Goal: Transaction & Acquisition: Purchase product/service

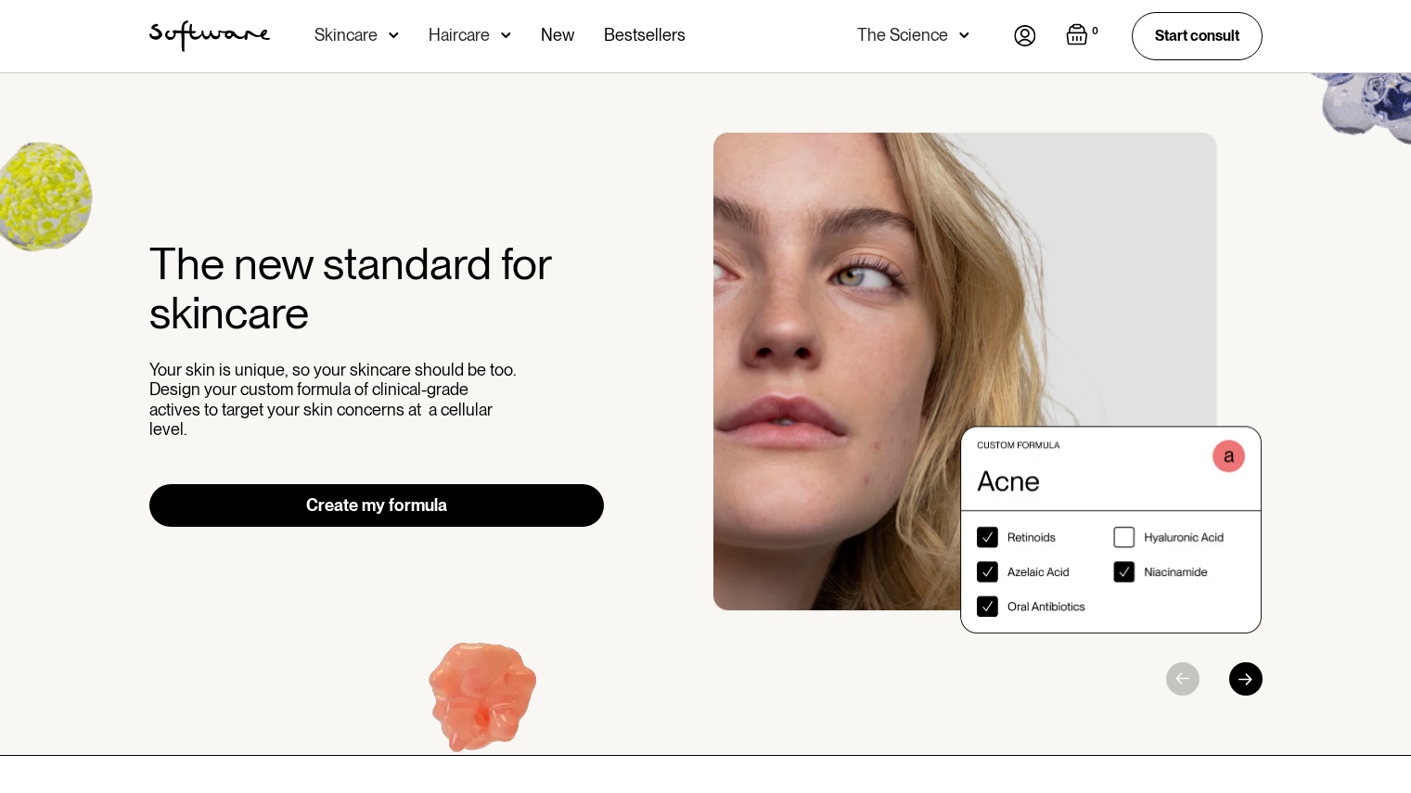
click at [389, 32] on img at bounding box center [394, 35] width 10 height 19
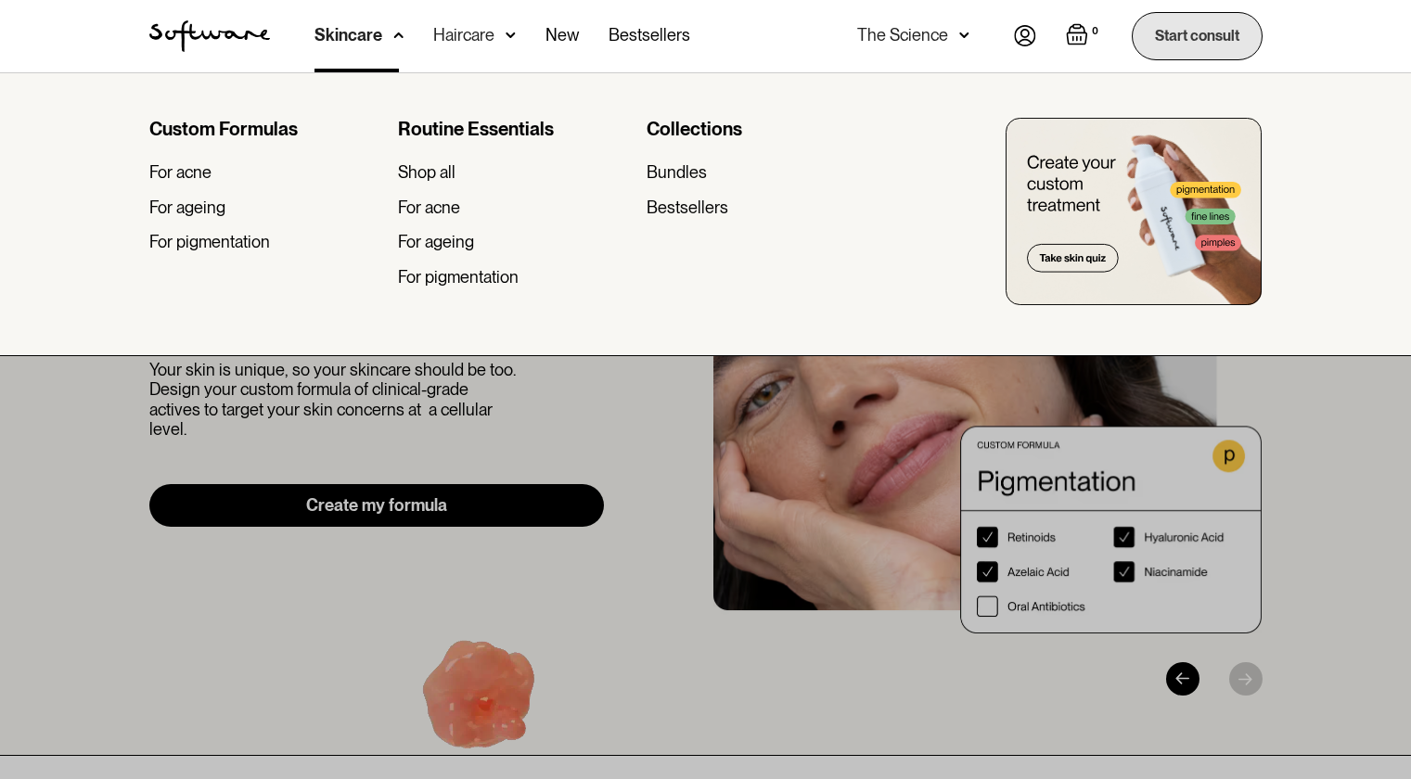
click at [1178, 24] on link "Start consult" at bounding box center [1197, 35] width 131 height 47
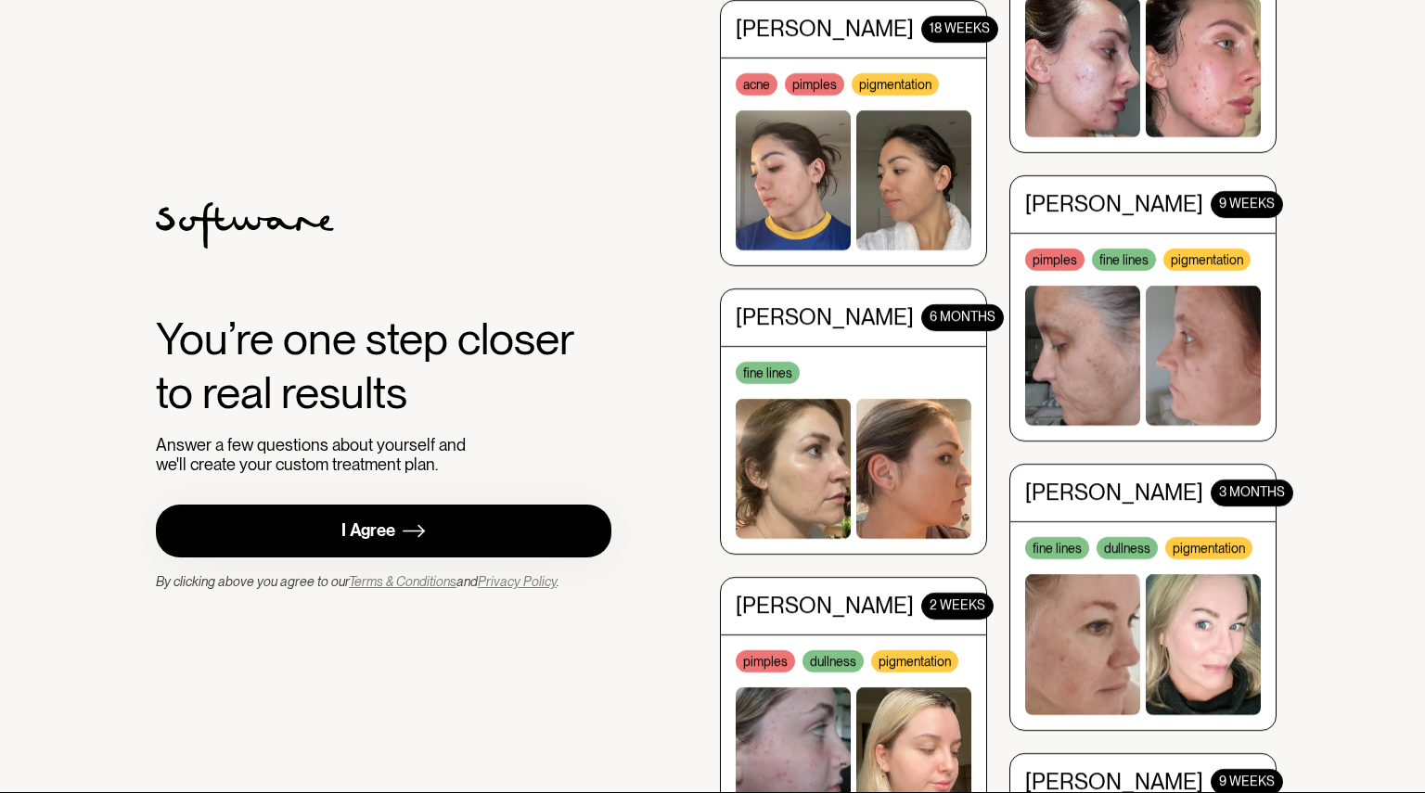
click at [387, 533] on div "I Agree" at bounding box center [368, 530] width 54 height 21
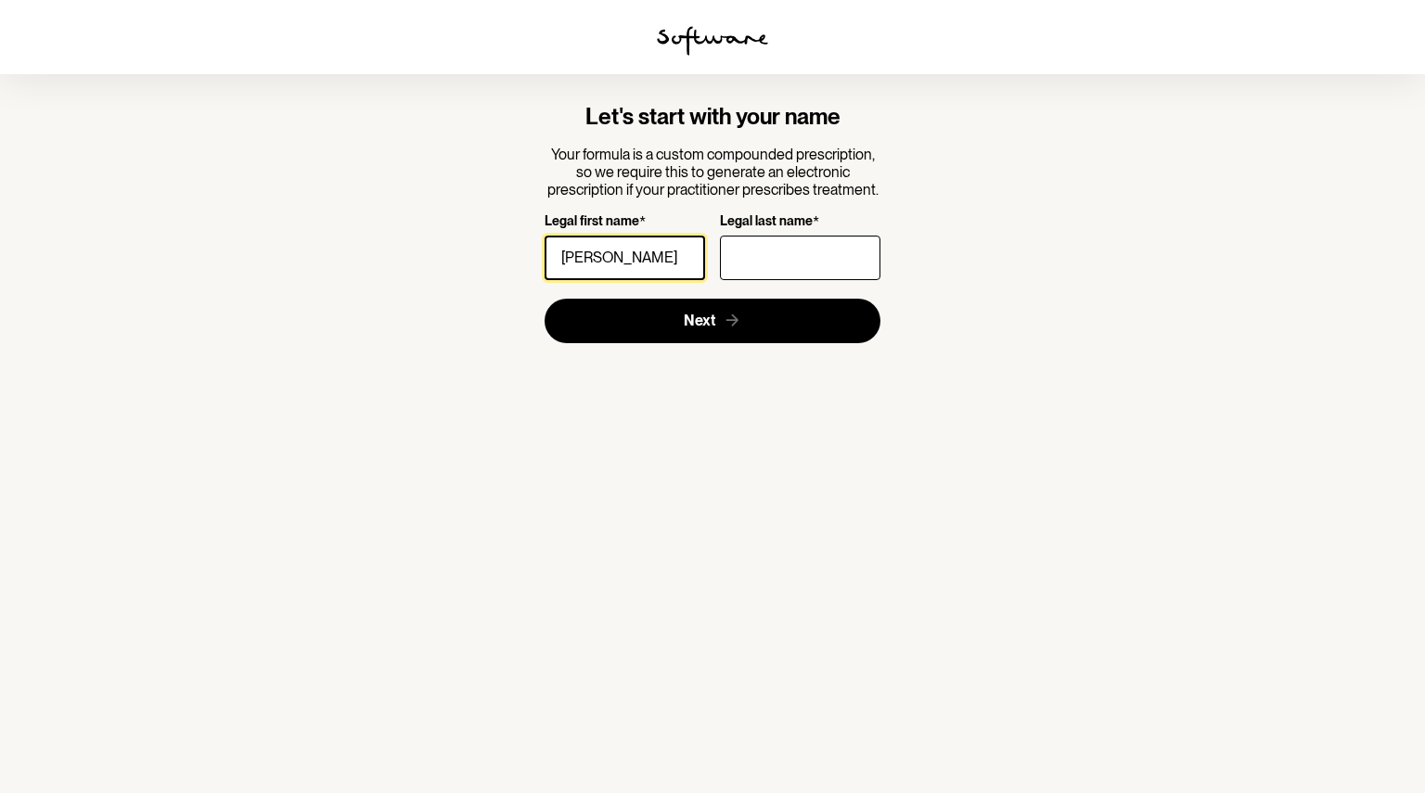
type input "[PERSON_NAME]"
click at [833, 252] on input "Legal last name *" at bounding box center [800, 258] width 160 height 45
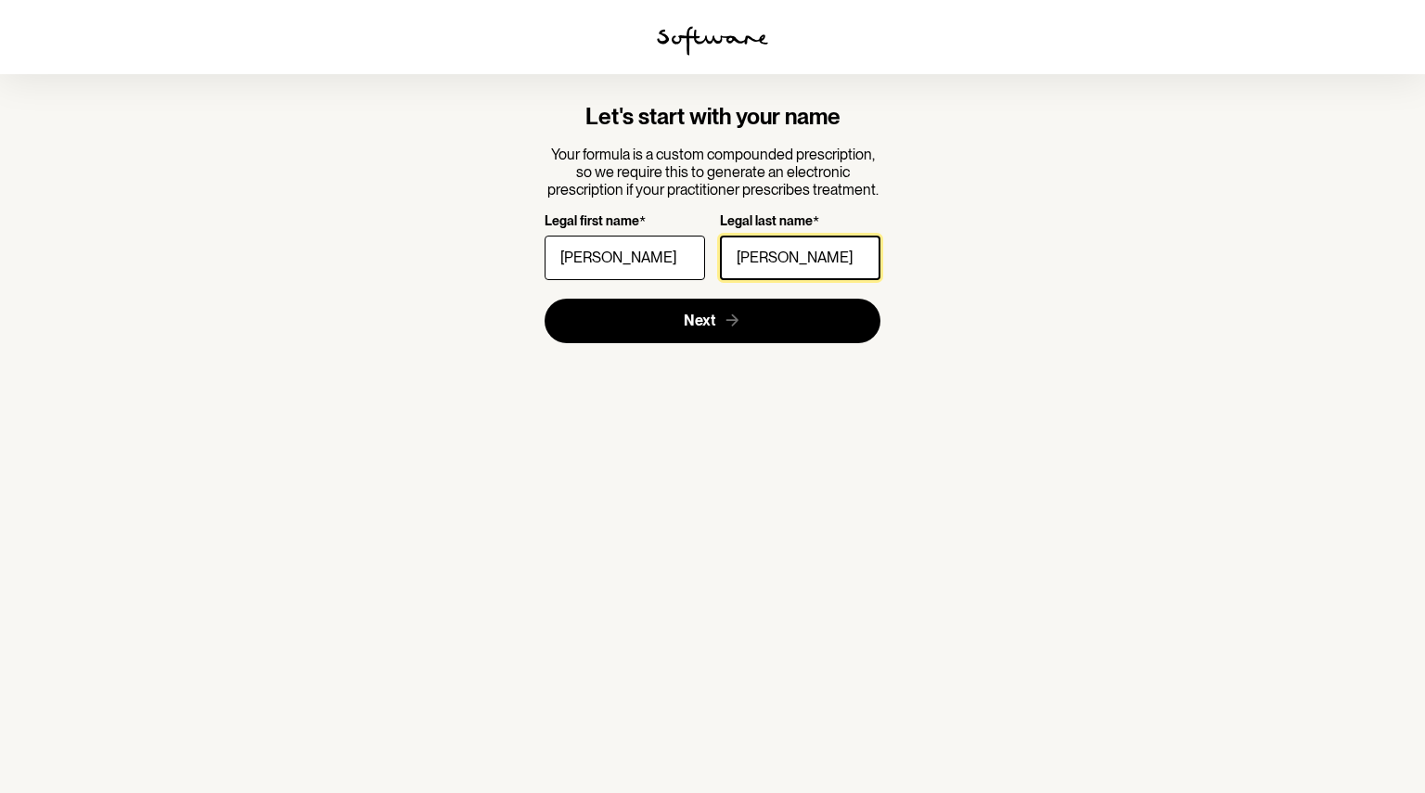
type input "[PERSON_NAME]"
click at [647, 345] on section "Let's start with your name Your formula is a custom compounded prescription, so…" at bounding box center [712, 223] width 534 height 299
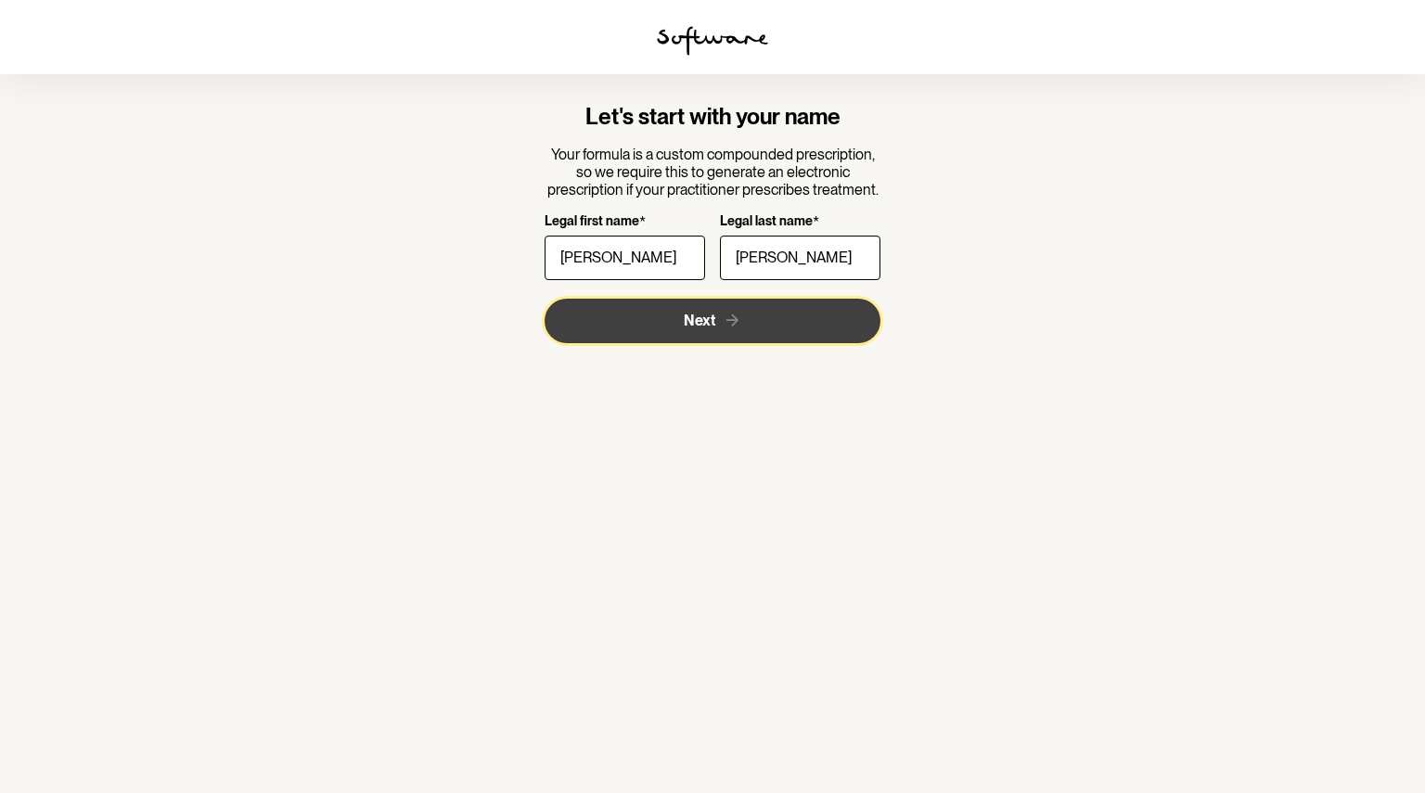
click at [664, 315] on button "Next" at bounding box center [713, 321] width 337 height 45
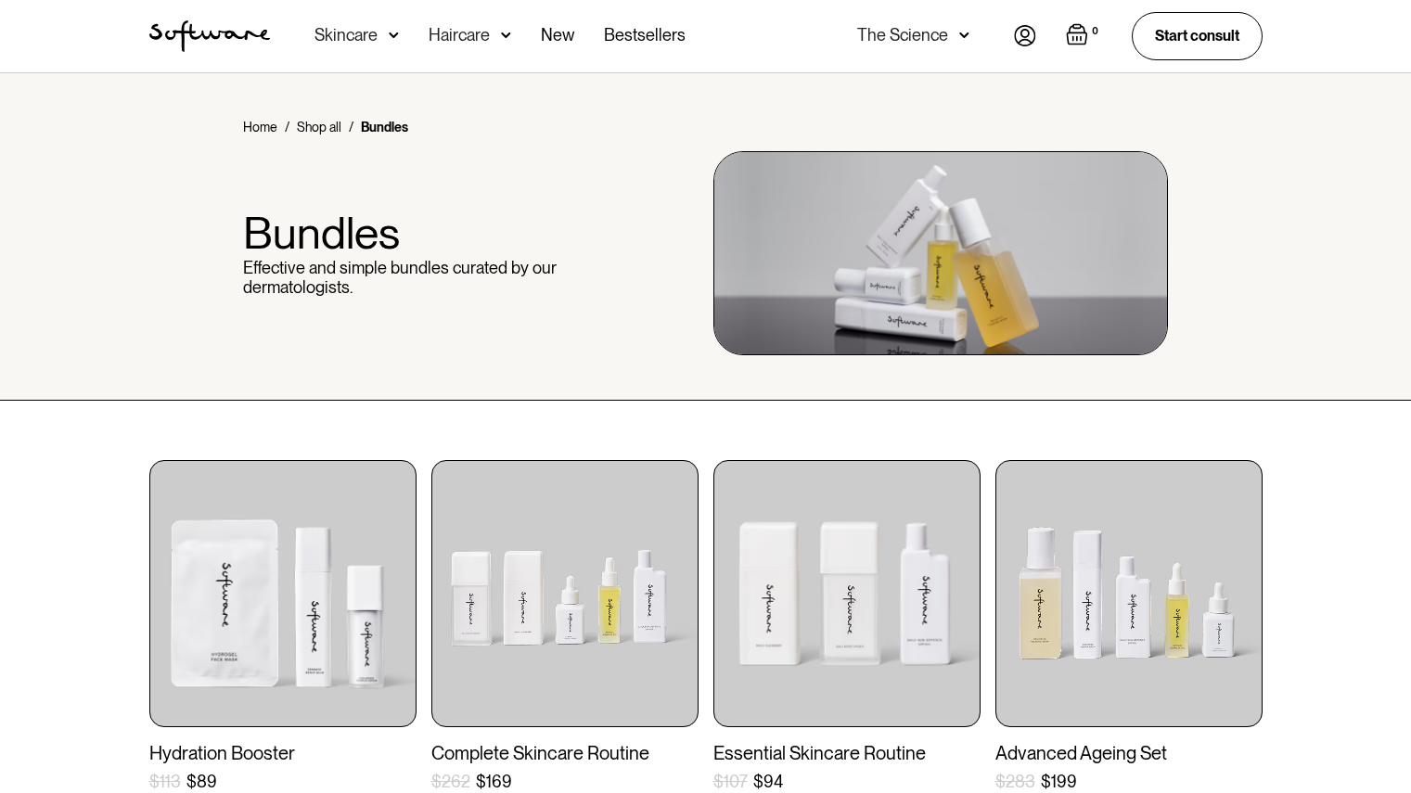
click at [481, 26] on div "Haircare" at bounding box center [459, 35] width 61 height 19
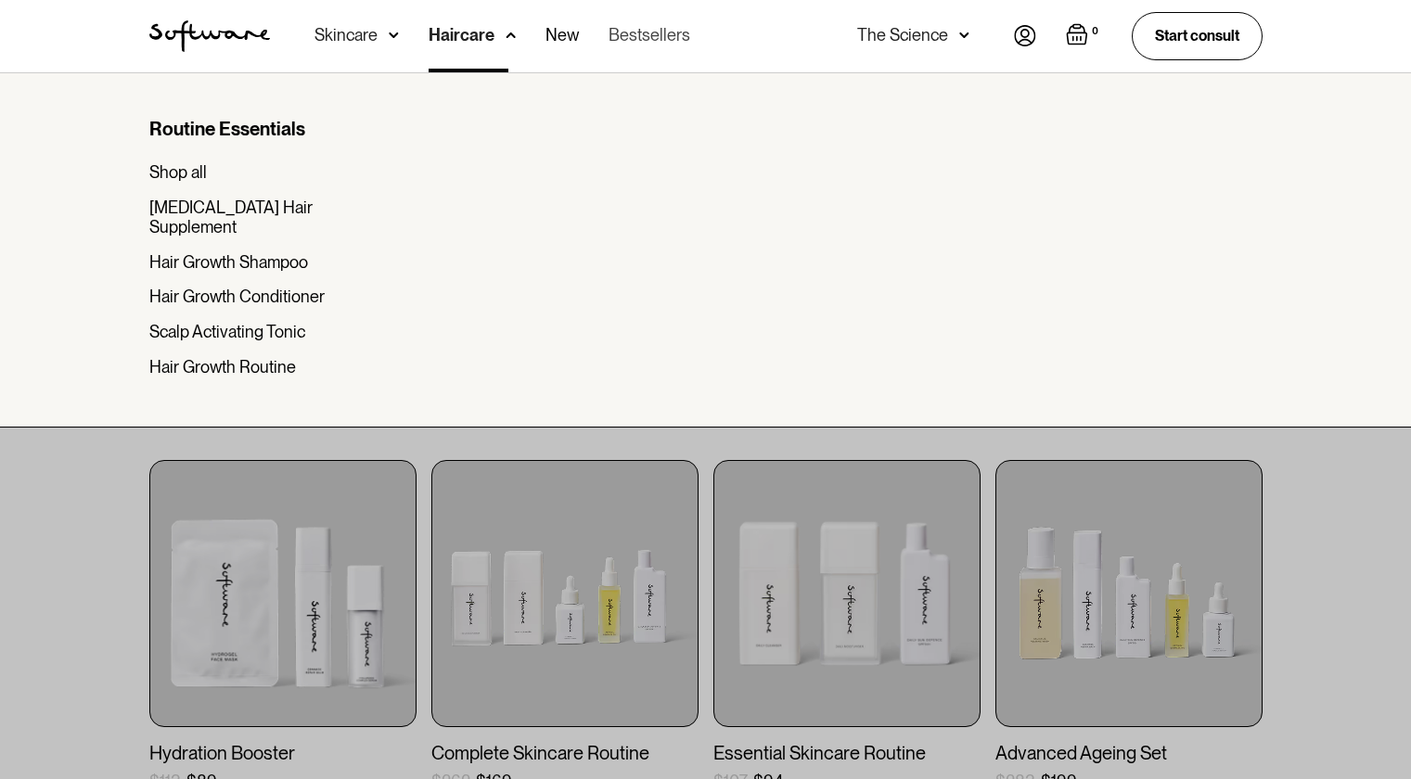
click at [655, 32] on link "Bestsellers" at bounding box center [650, 36] width 82 height 72
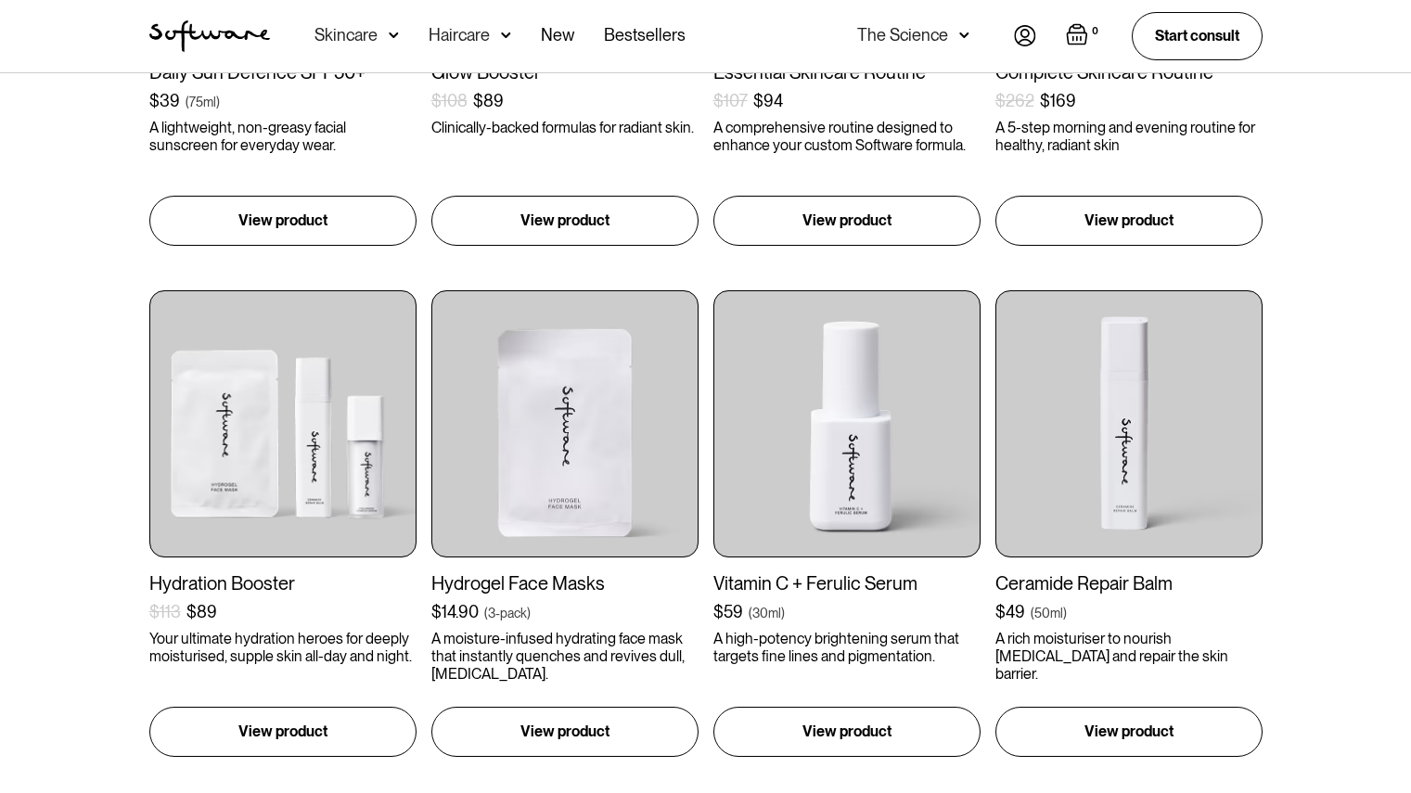
scroll to position [853, 0]
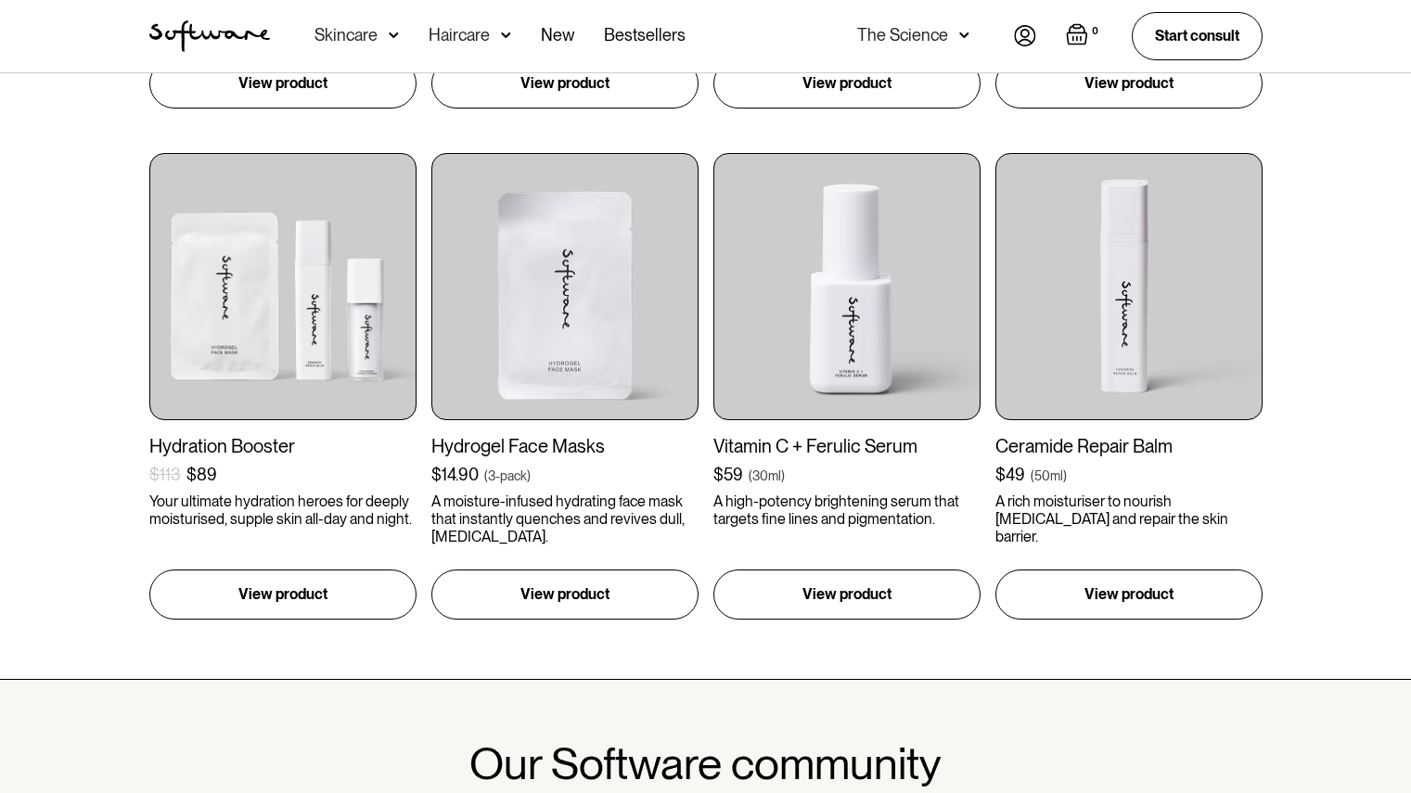
click at [1314, 263] on div "Daily Sun Defence SPF50+ $39 ( 75ml ) A lightweight, non-greasy facial sunscree…" at bounding box center [705, 131] width 1411 height 1097
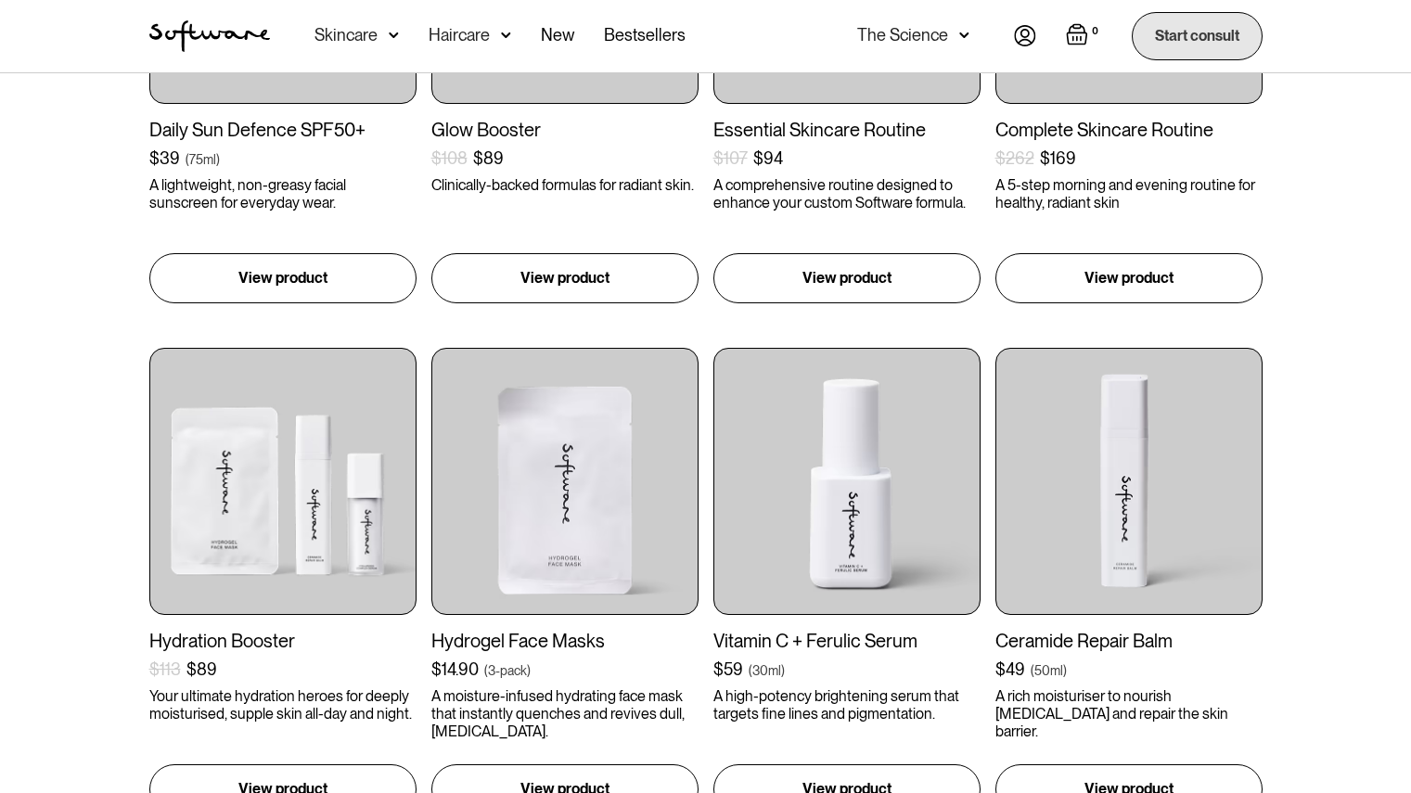
scroll to position [408, 0]
